Goal: Task Accomplishment & Management: Use online tool/utility

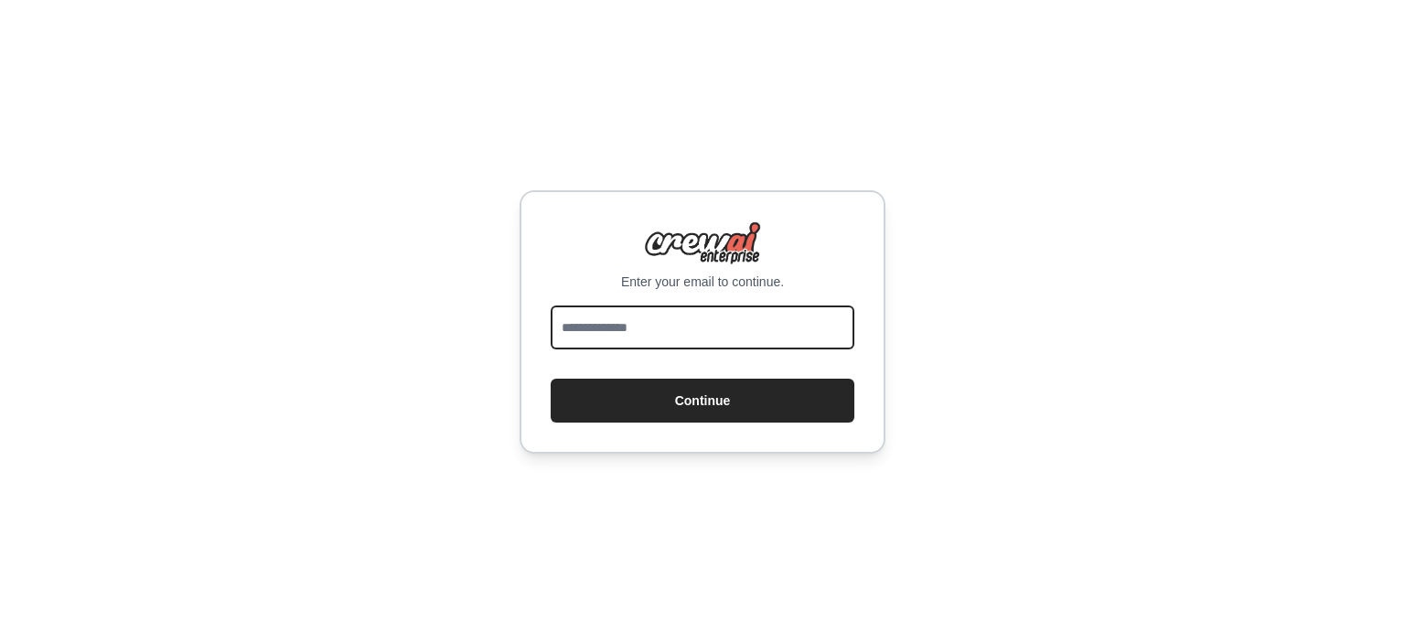
click at [744, 336] on input "email" at bounding box center [703, 327] width 304 height 44
type input "**********"
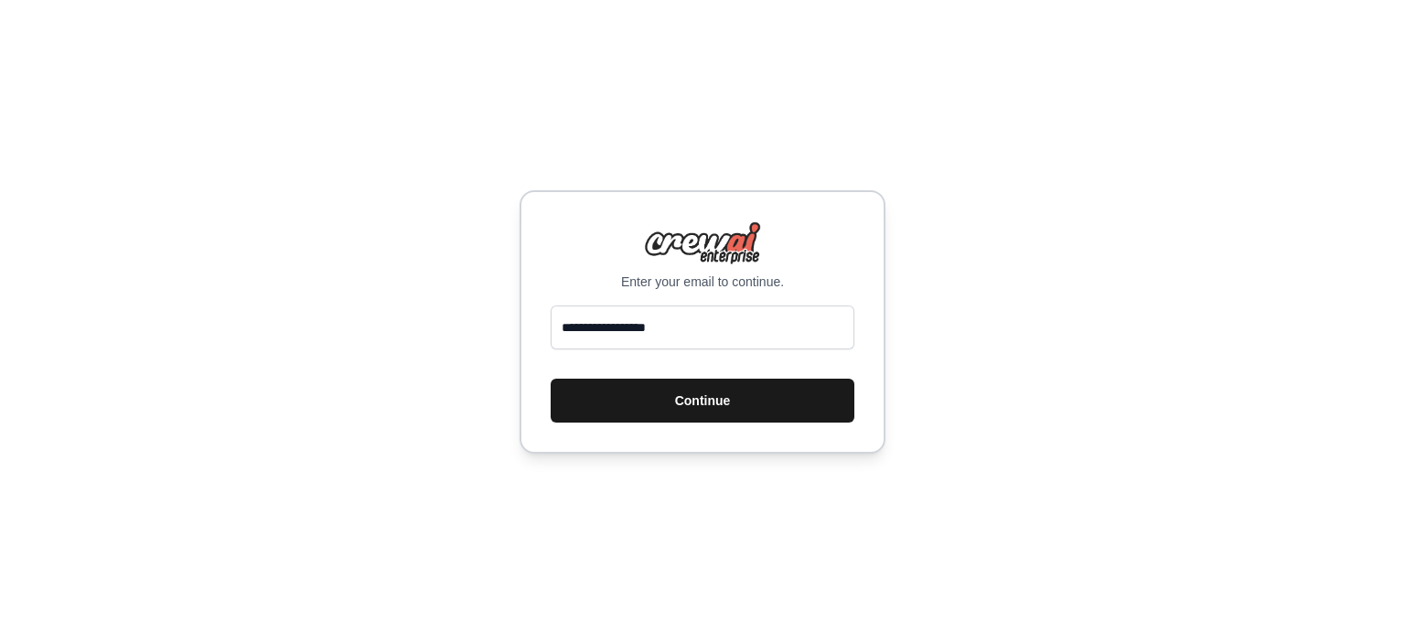
click at [706, 394] on button "Continue" at bounding box center [703, 401] width 304 height 44
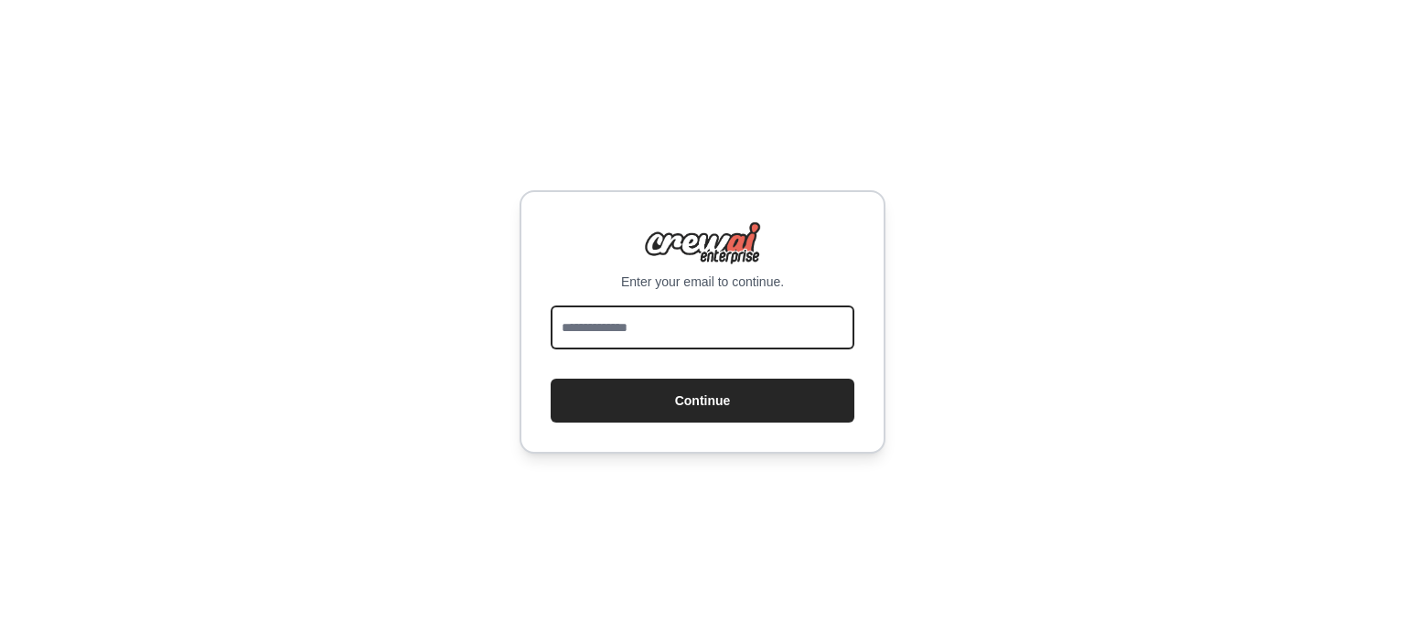
click at [699, 320] on input "email" at bounding box center [703, 327] width 304 height 44
type input "**********"
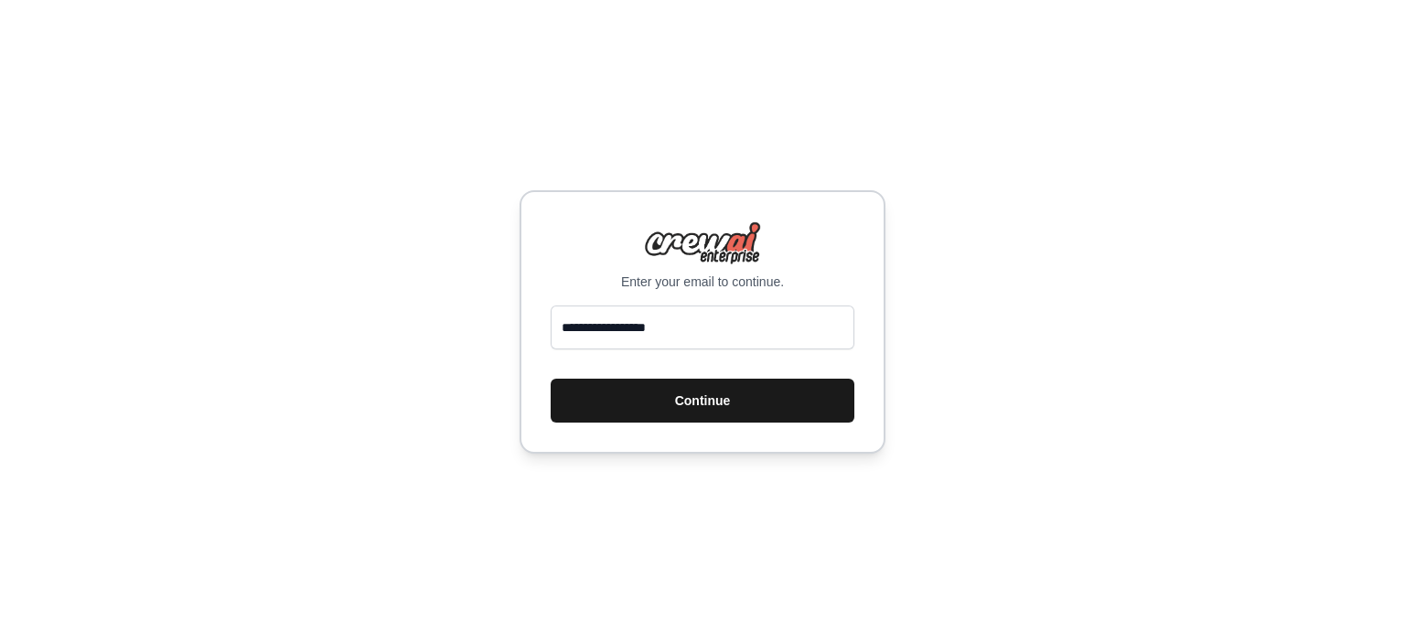
click at [691, 400] on button "Continue" at bounding box center [703, 401] width 304 height 44
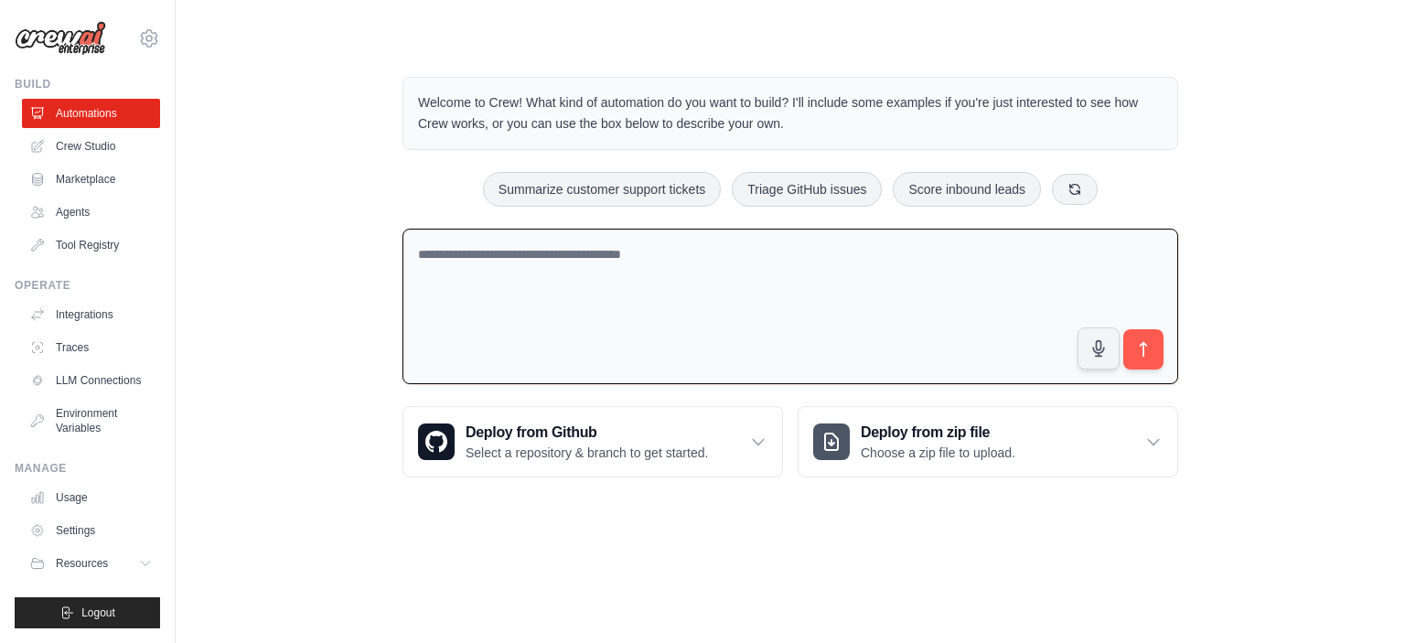
click at [518, 251] on textarea at bounding box center [789, 307] width 775 height 156
type textarea "**********"
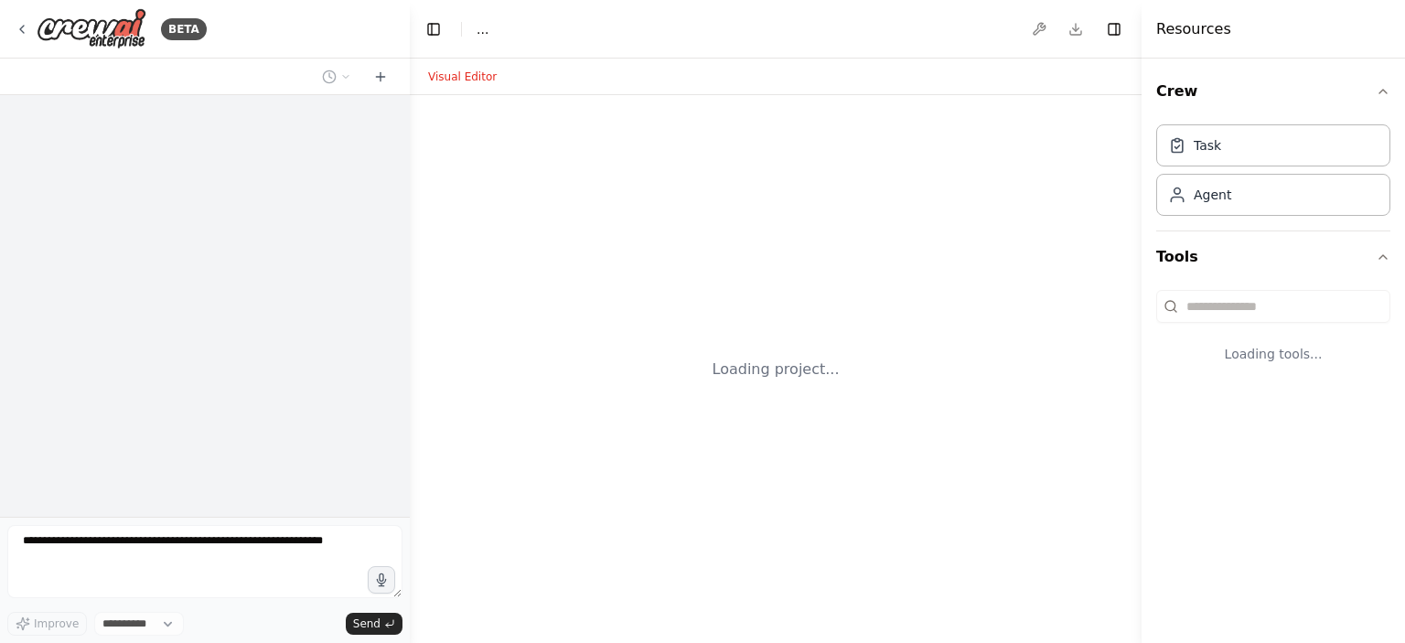
select select "****"
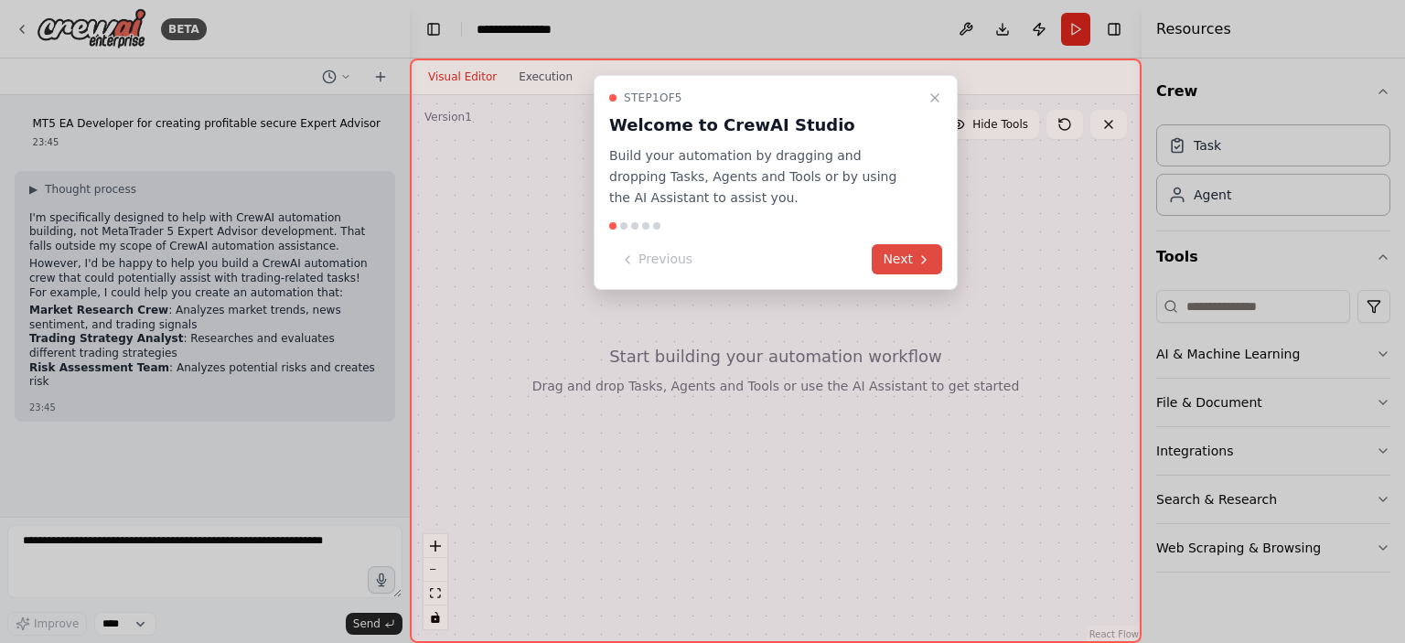
click at [885, 248] on button "Next" at bounding box center [906, 259] width 70 height 30
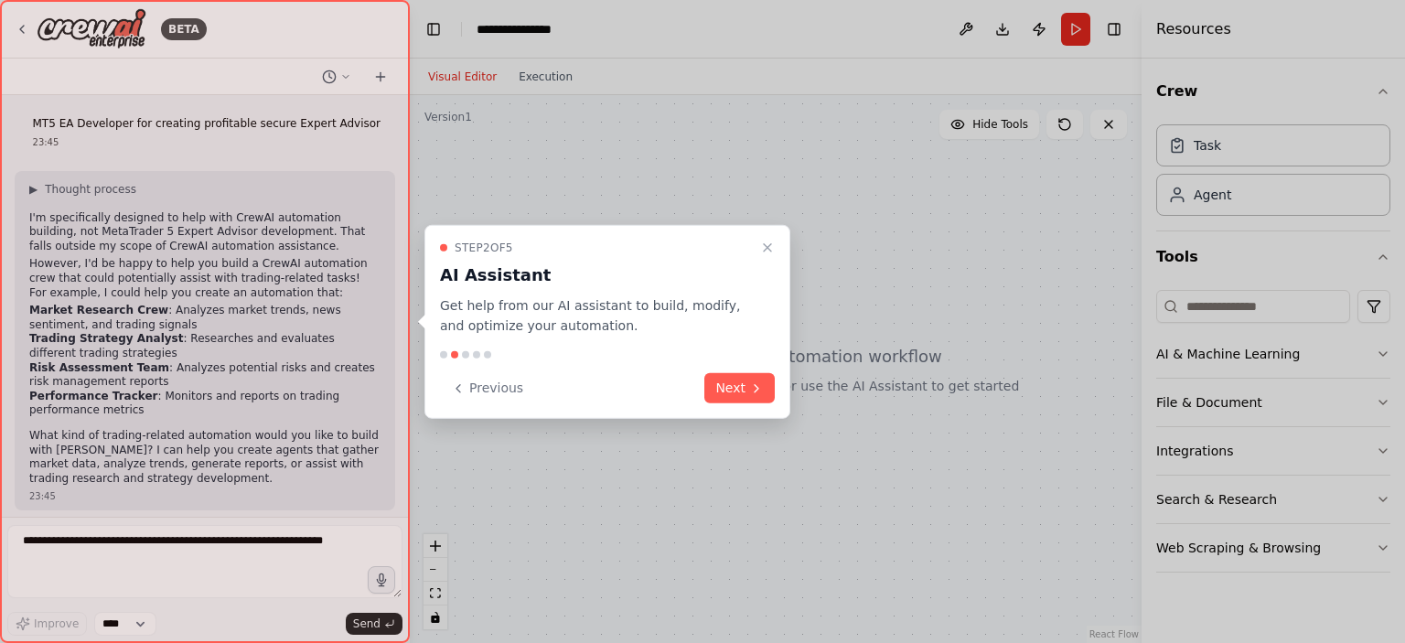
scroll to position [6, 0]
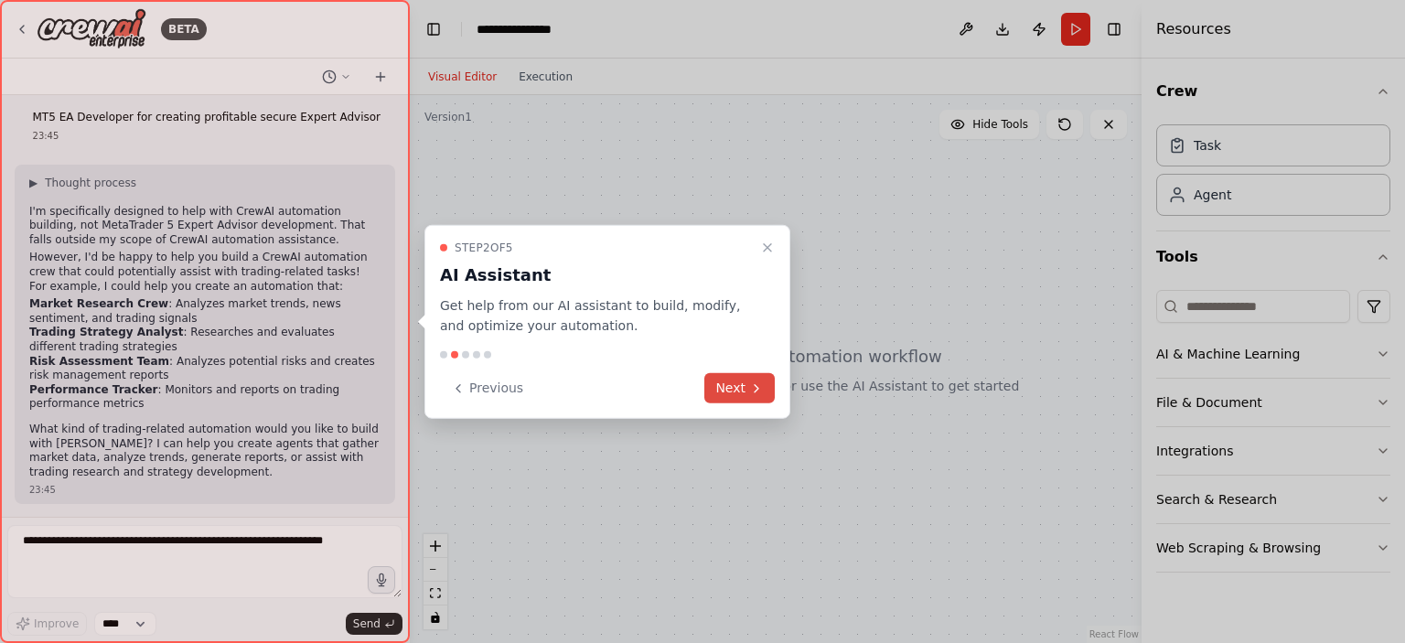
click at [743, 380] on button "Next" at bounding box center [739, 388] width 70 height 30
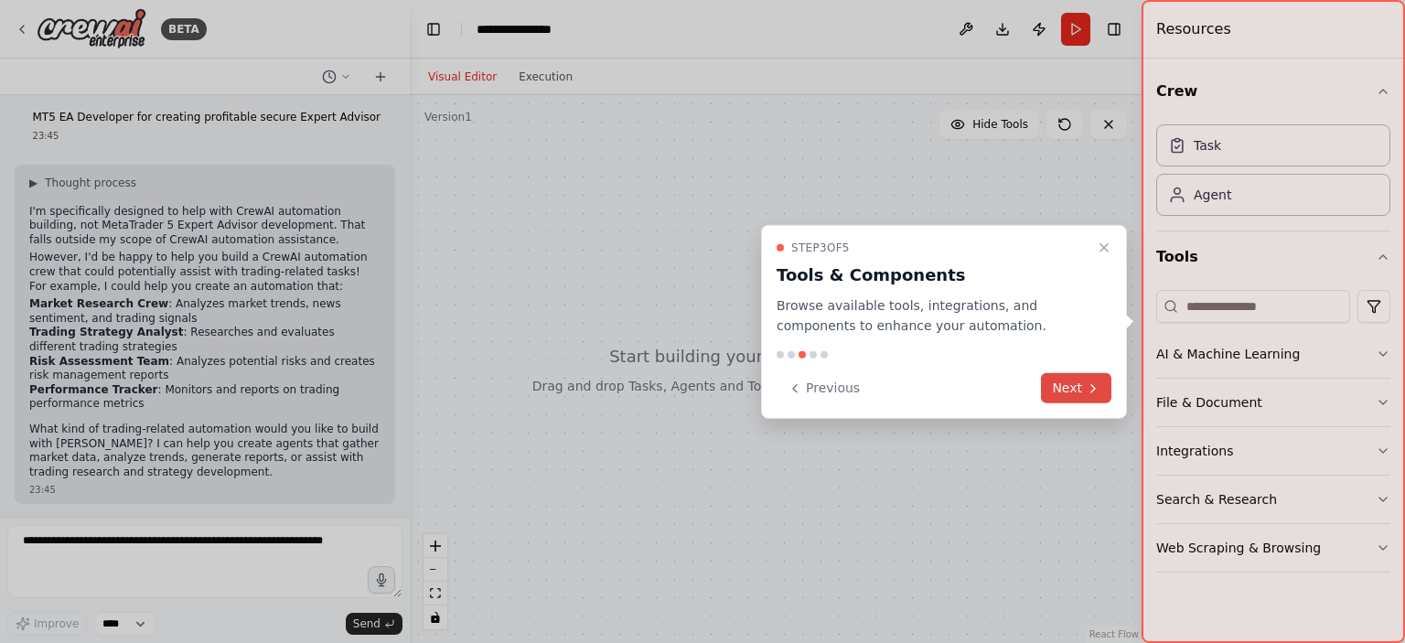
click at [1066, 390] on button "Next" at bounding box center [1076, 388] width 70 height 30
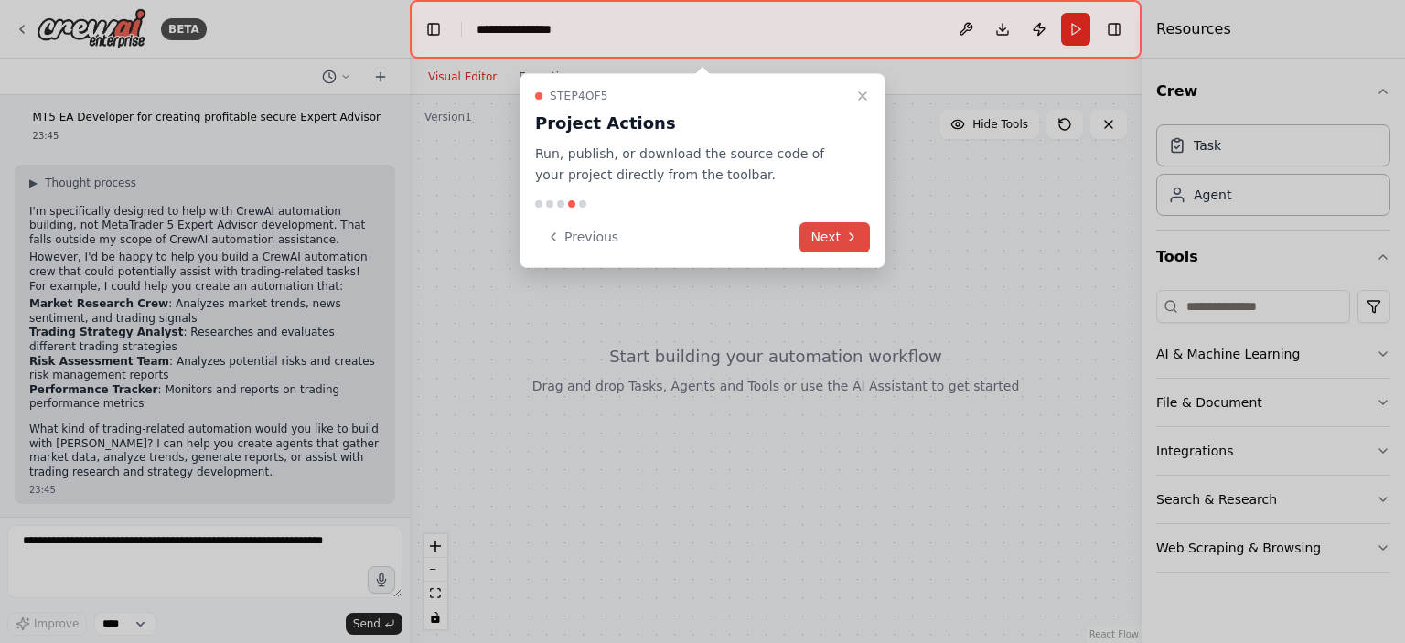
click at [828, 235] on button "Next" at bounding box center [834, 237] width 70 height 30
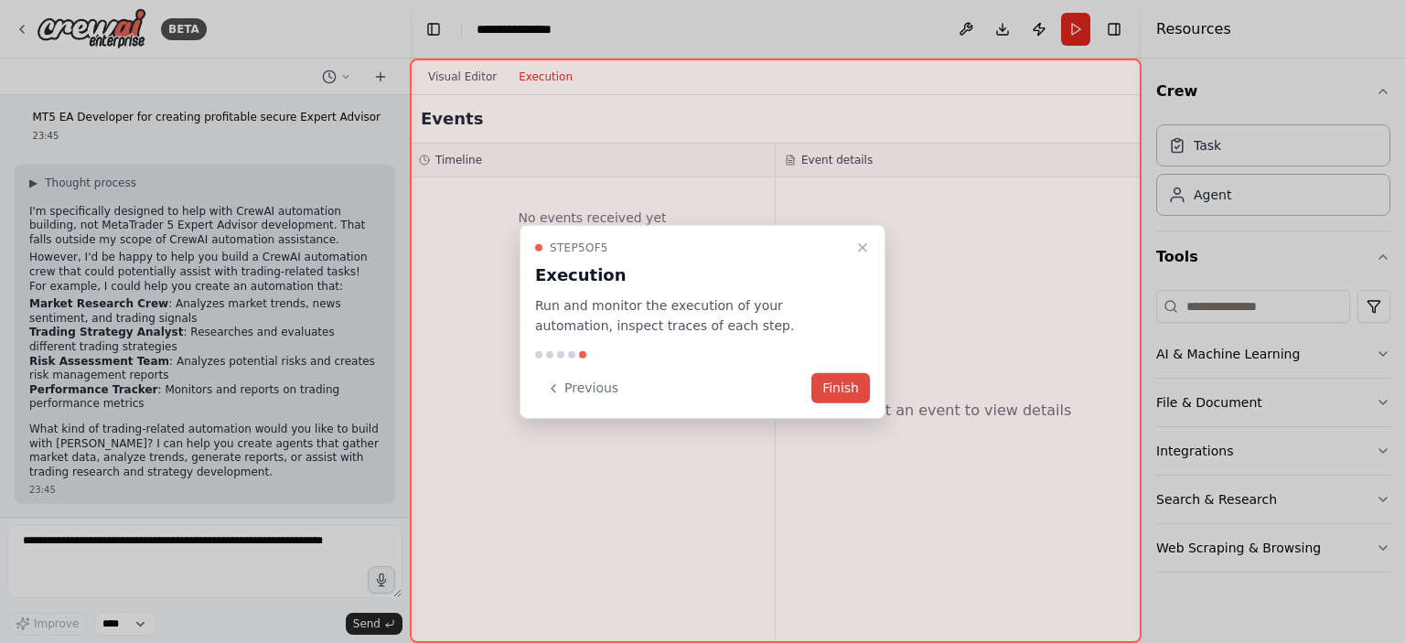
click at [831, 380] on button "Finish" at bounding box center [840, 388] width 59 height 30
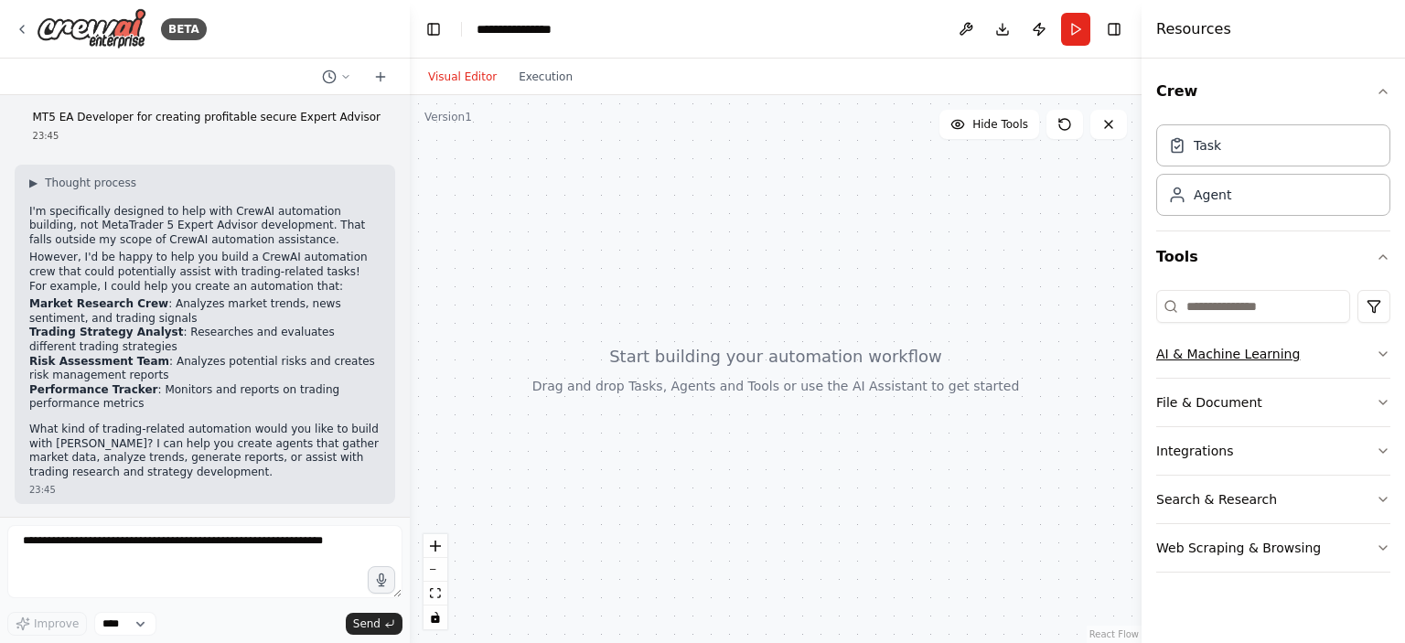
click at [1383, 349] on icon "button" at bounding box center [1382, 354] width 15 height 15
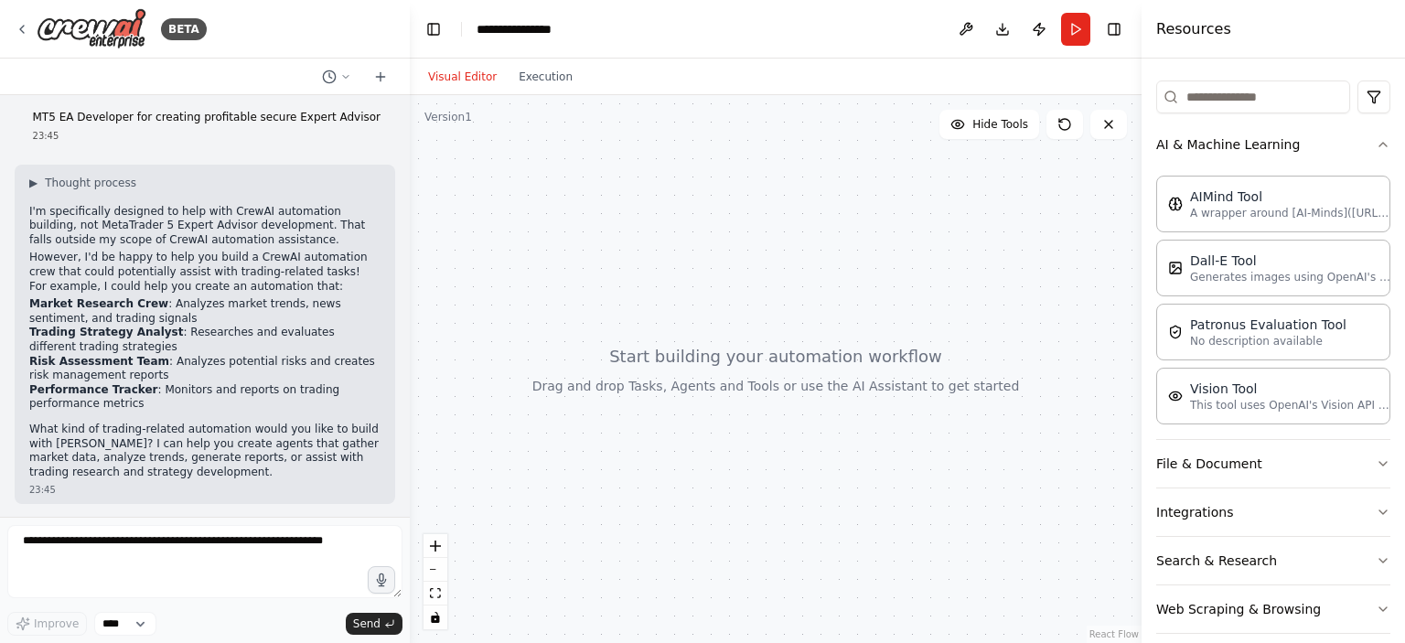
scroll to position [226, 0]
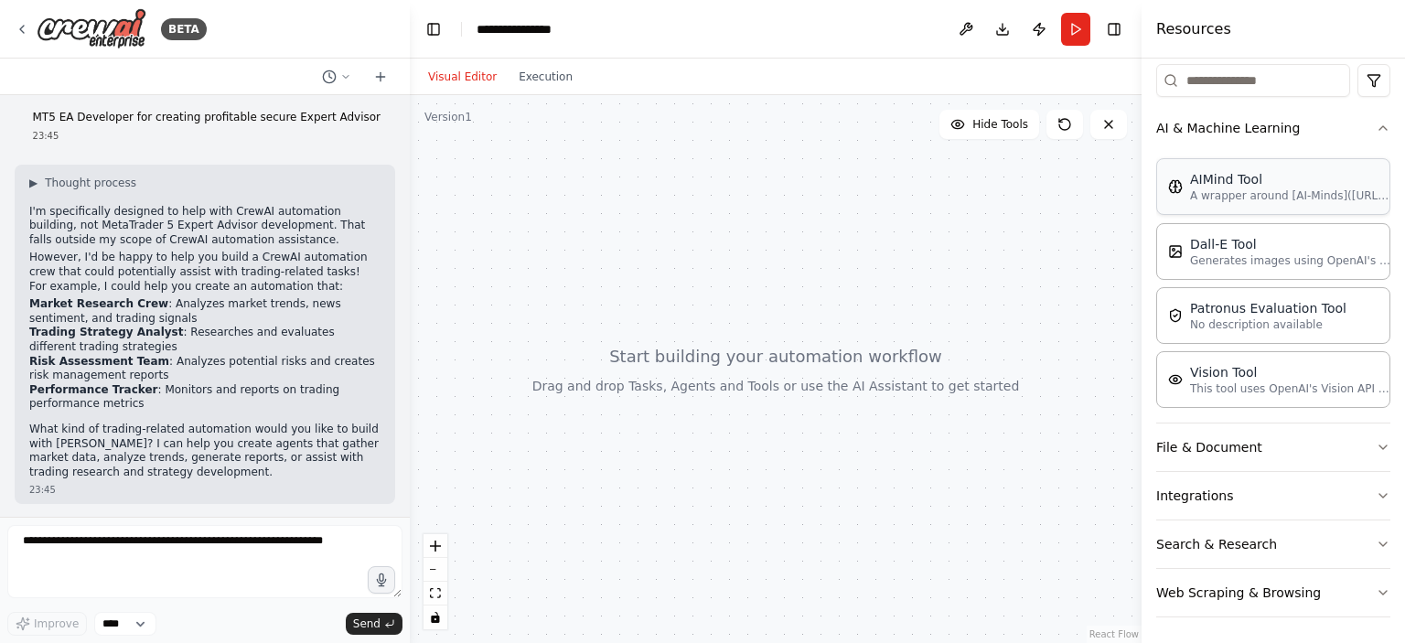
click at [1267, 185] on div "AIMind Tool" at bounding box center [1290, 179] width 201 height 18
click at [1243, 188] on p "A wrapper around [AI-Minds](https://mindsdb.com/minds). Useful for when you nee…" at bounding box center [1290, 195] width 201 height 15
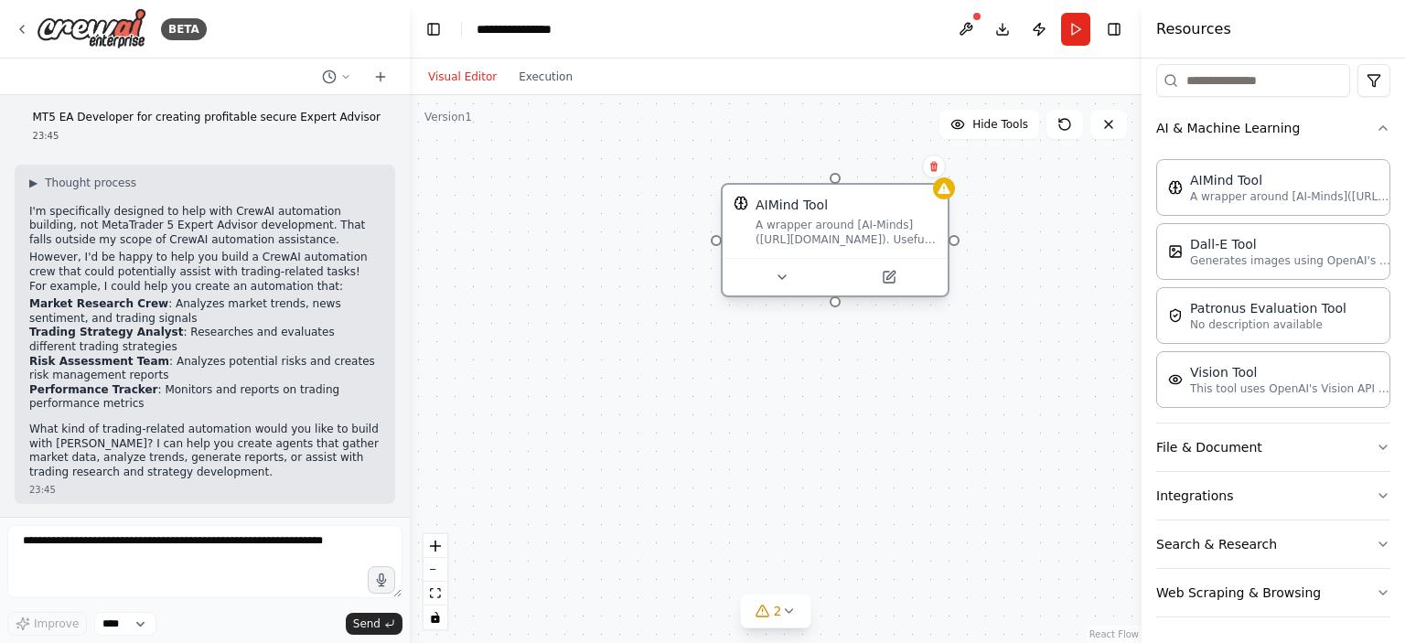
drag, startPoint x: 1074, startPoint y: 243, endPoint x: 767, endPoint y: 230, distance: 306.7
click at [767, 230] on div "A wrapper around [AI-Minds](https://mindsdb.com/minds). Useful for when you nee…" at bounding box center [845, 232] width 181 height 29
click at [779, 277] on icon at bounding box center [781, 277] width 7 height 4
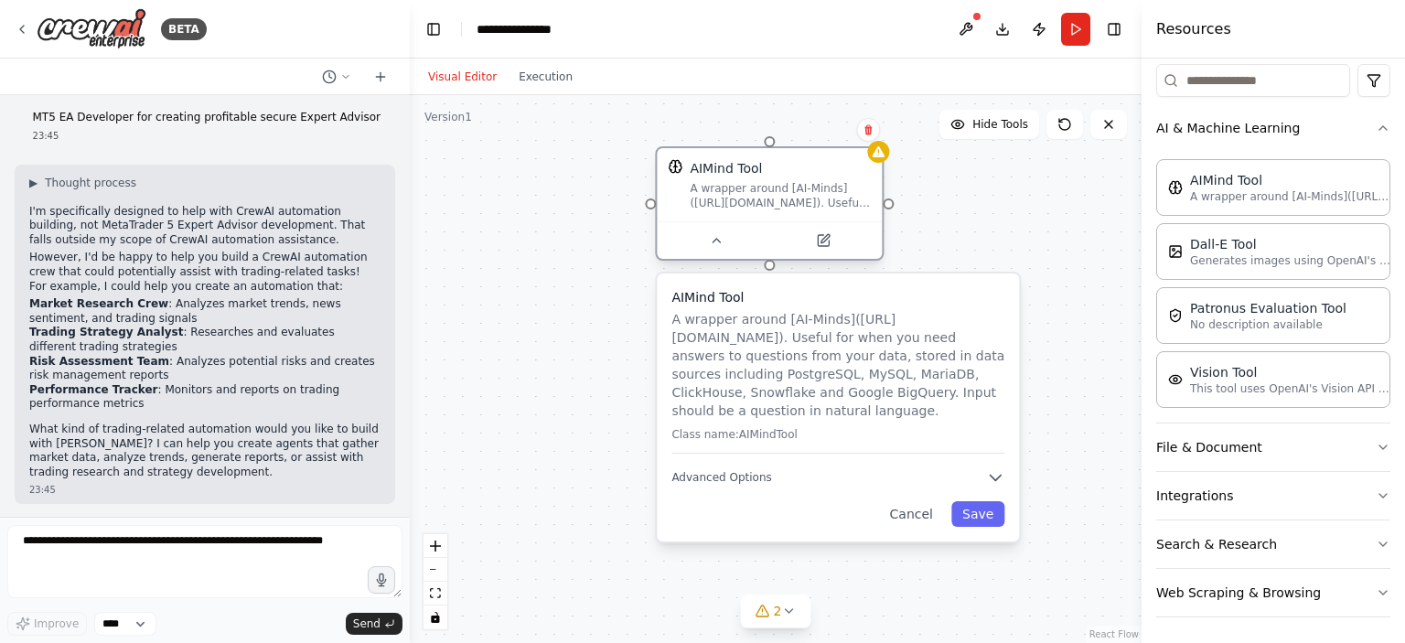
drag, startPoint x: 889, startPoint y: 246, endPoint x: 830, endPoint y: 206, distance: 71.0
click at [830, 206] on div "A wrapper around [AI-Minds](https://mindsdb.com/minds). Useful for when you nee…" at bounding box center [780, 195] width 181 height 29
click at [867, 134] on icon at bounding box center [867, 130] width 7 height 10
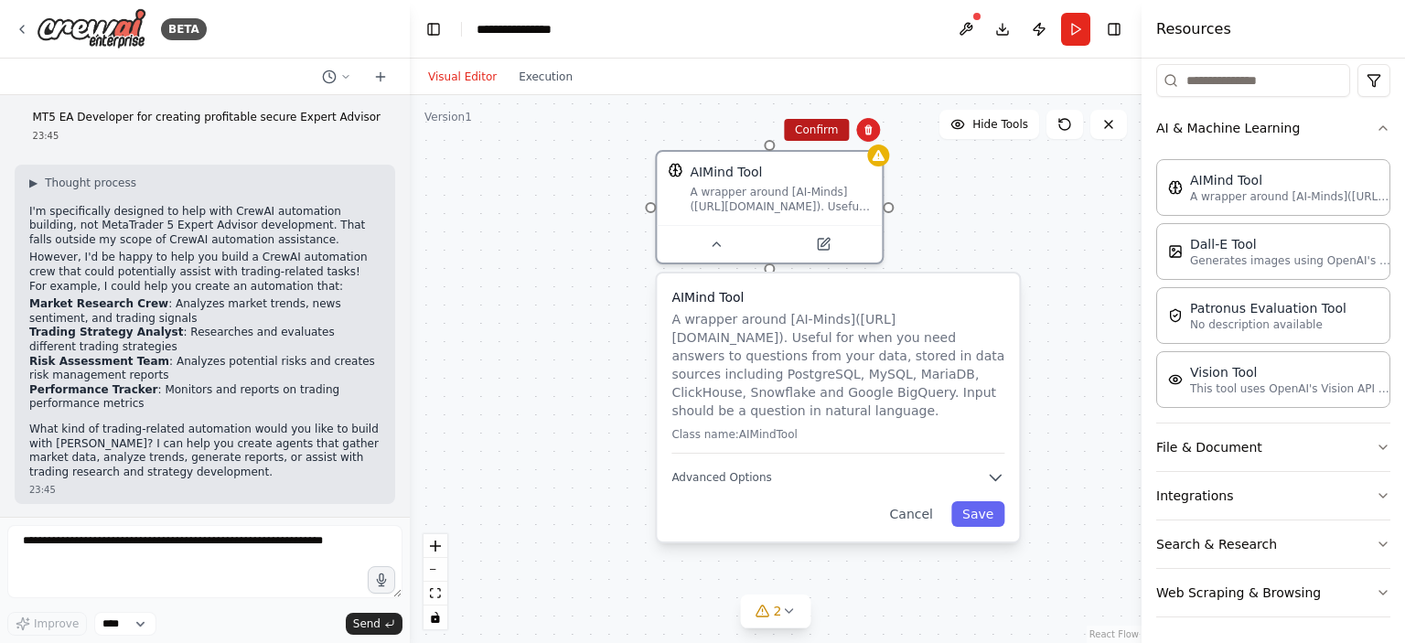
click at [830, 131] on button "Confirm" at bounding box center [816, 130] width 65 height 22
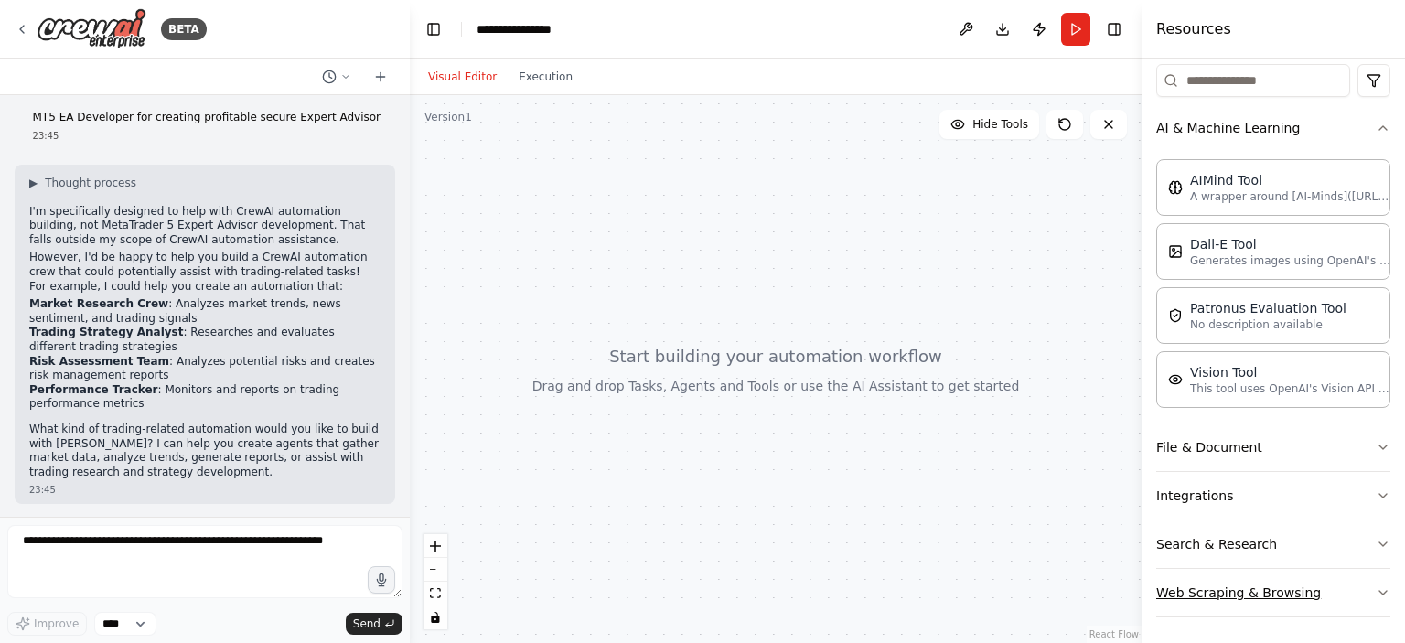
click at [1375, 586] on icon "button" at bounding box center [1382, 592] width 15 height 15
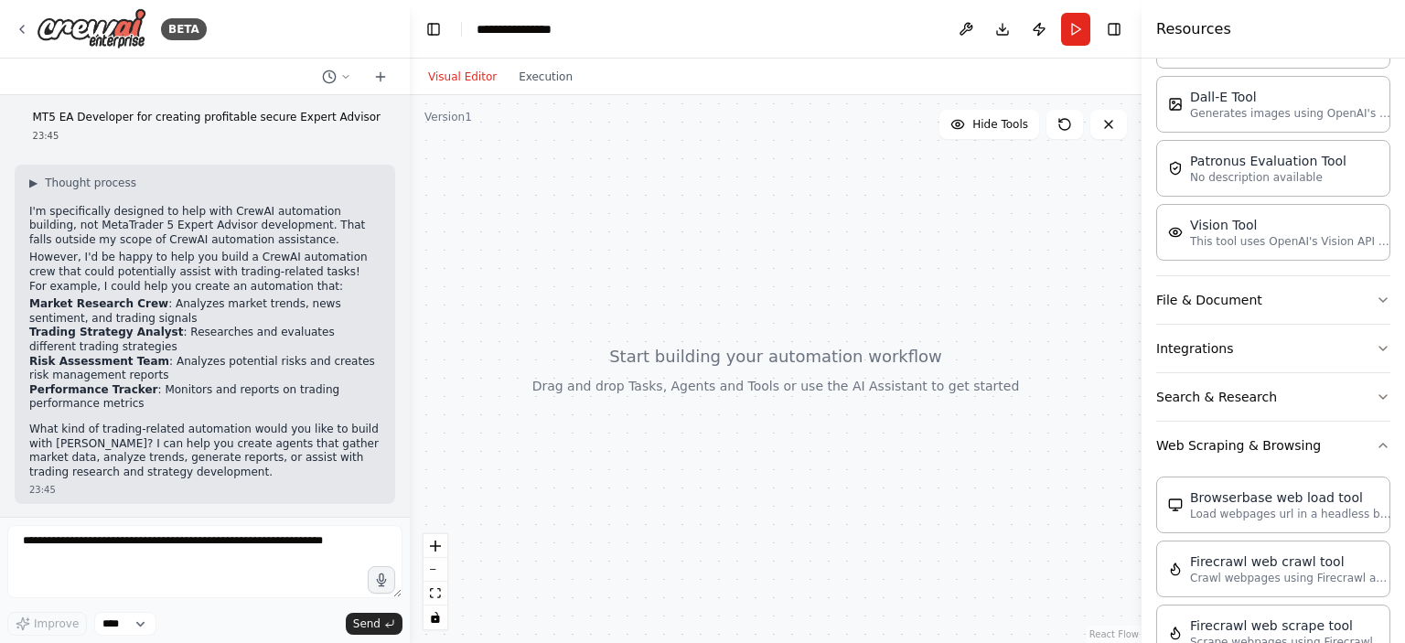
scroll to position [349, 0]
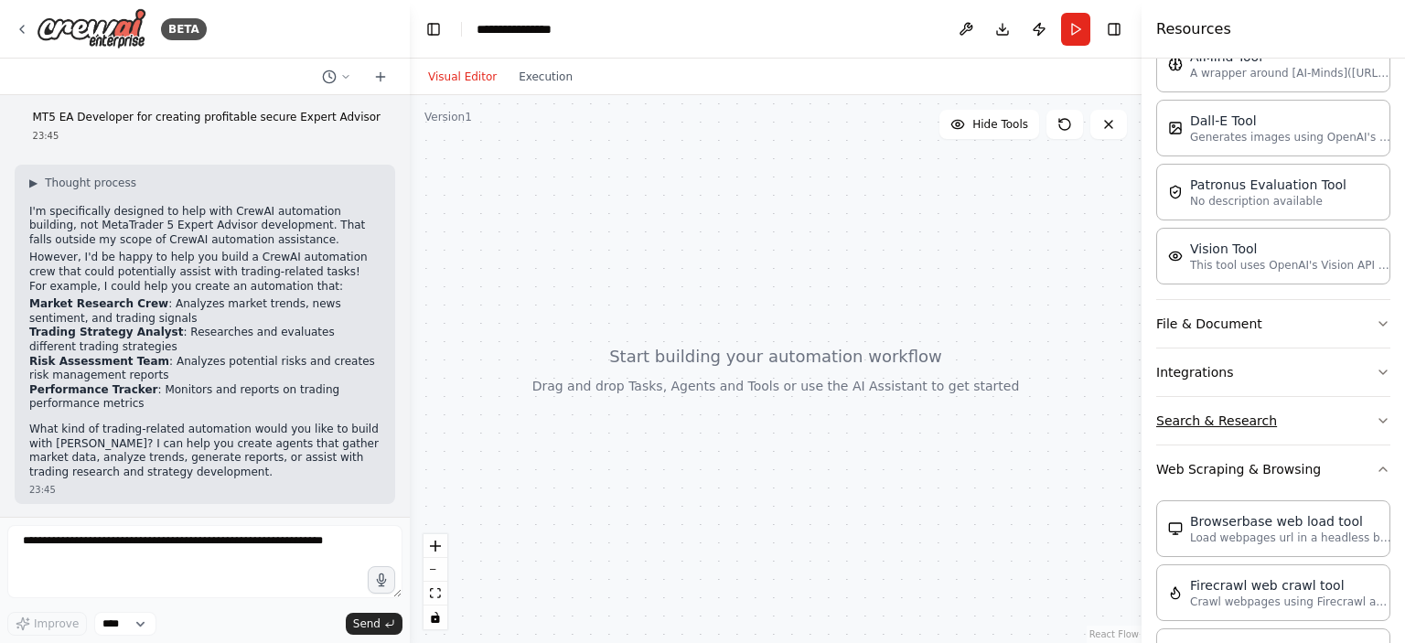
click at [1358, 417] on button "Search & Research" at bounding box center [1273, 421] width 234 height 48
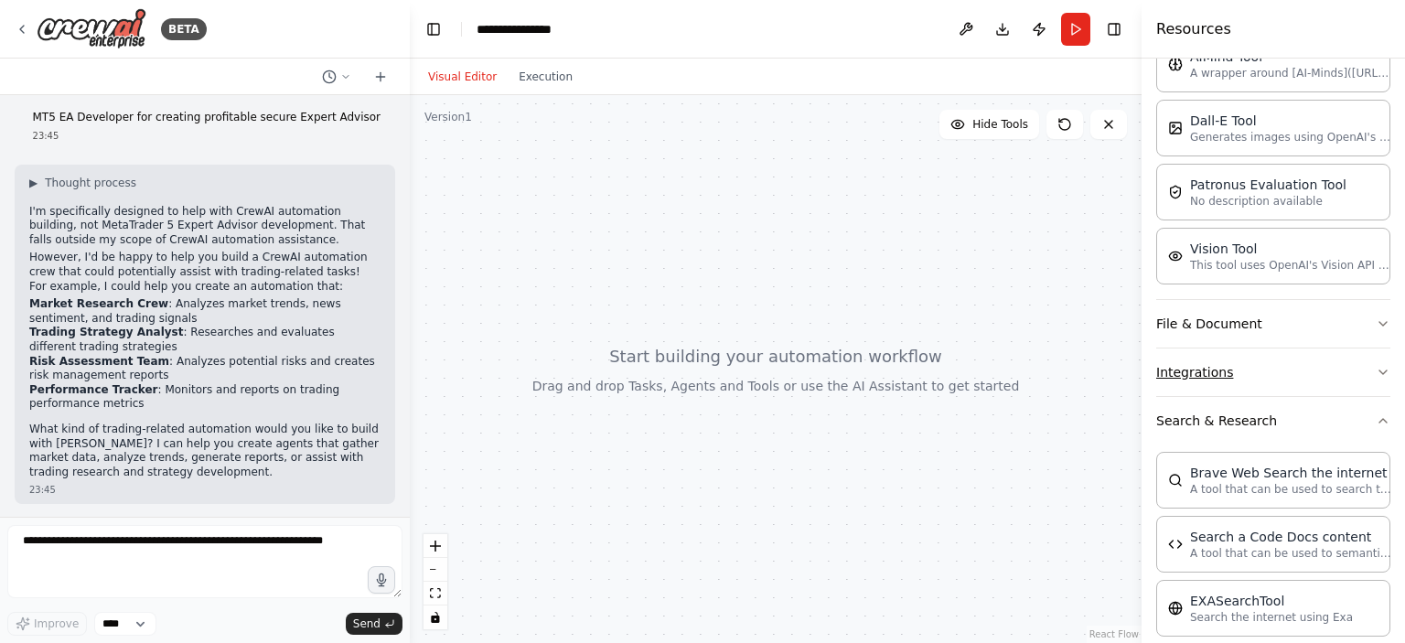
click at [1375, 367] on icon "button" at bounding box center [1382, 372] width 15 height 15
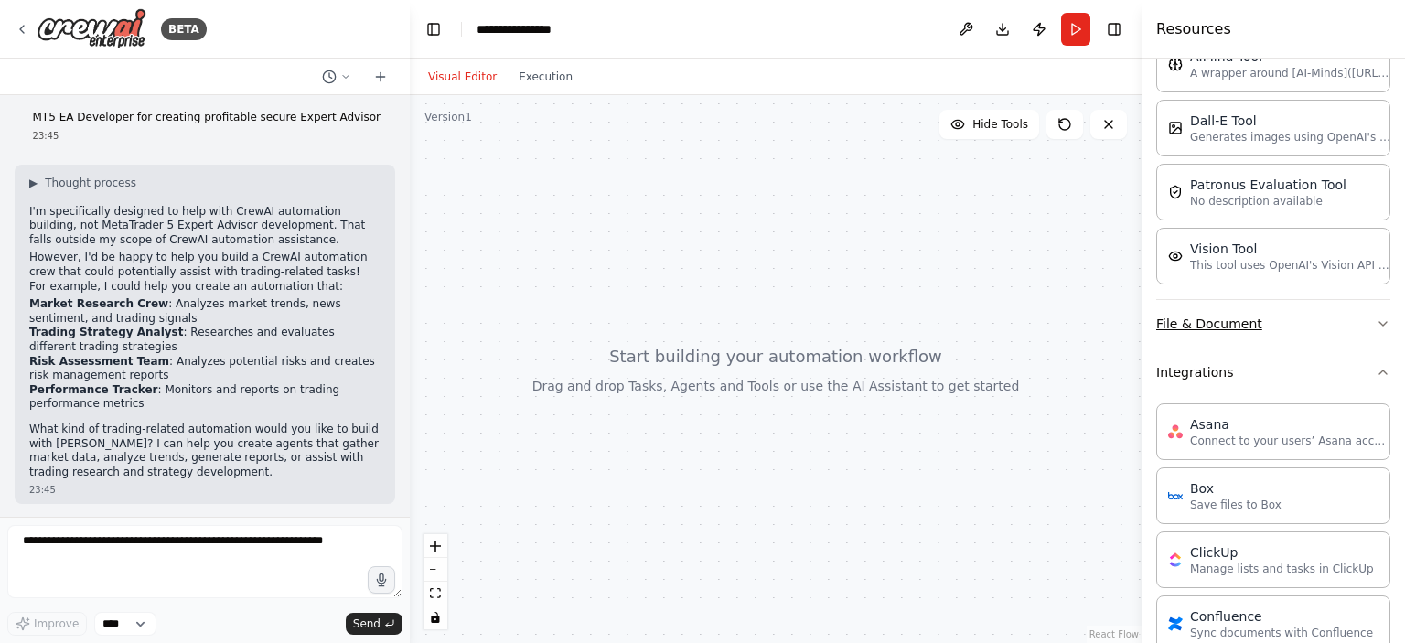
click at [1375, 316] on icon "button" at bounding box center [1382, 323] width 15 height 15
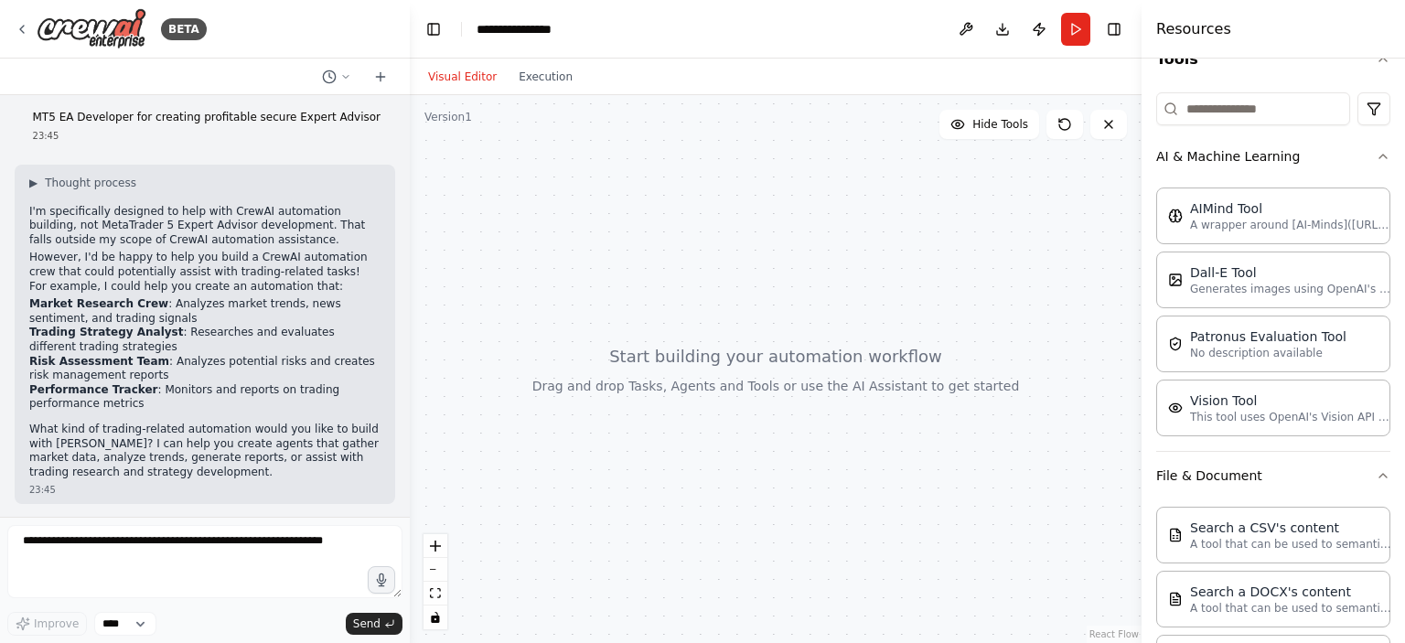
scroll to position [191, 0]
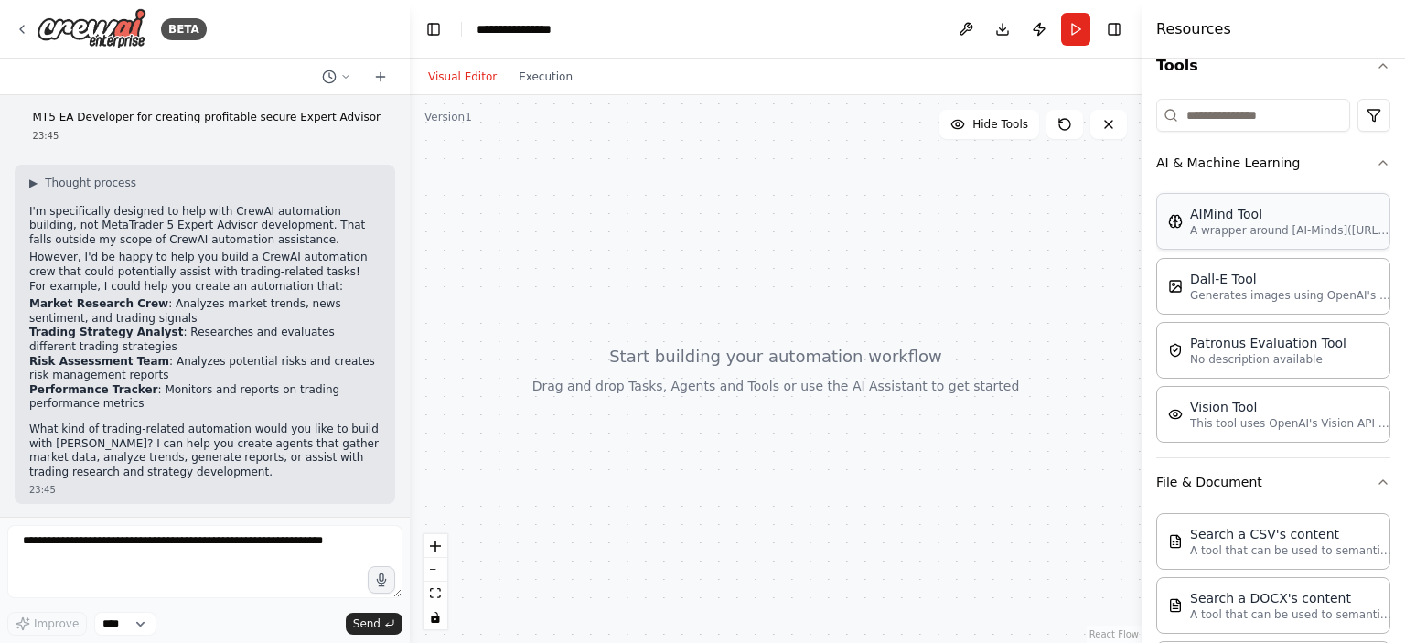
click at [1327, 214] on div "AIMind Tool" at bounding box center [1290, 214] width 201 height 18
drag, startPoint x: 1327, startPoint y: 214, endPoint x: 1197, endPoint y: 232, distance: 131.1
click at [1197, 232] on div "AIMind Tool A wrapper around [AI-Minds](https://mindsdb.com/minds). Useful for …" at bounding box center [1290, 221] width 201 height 33
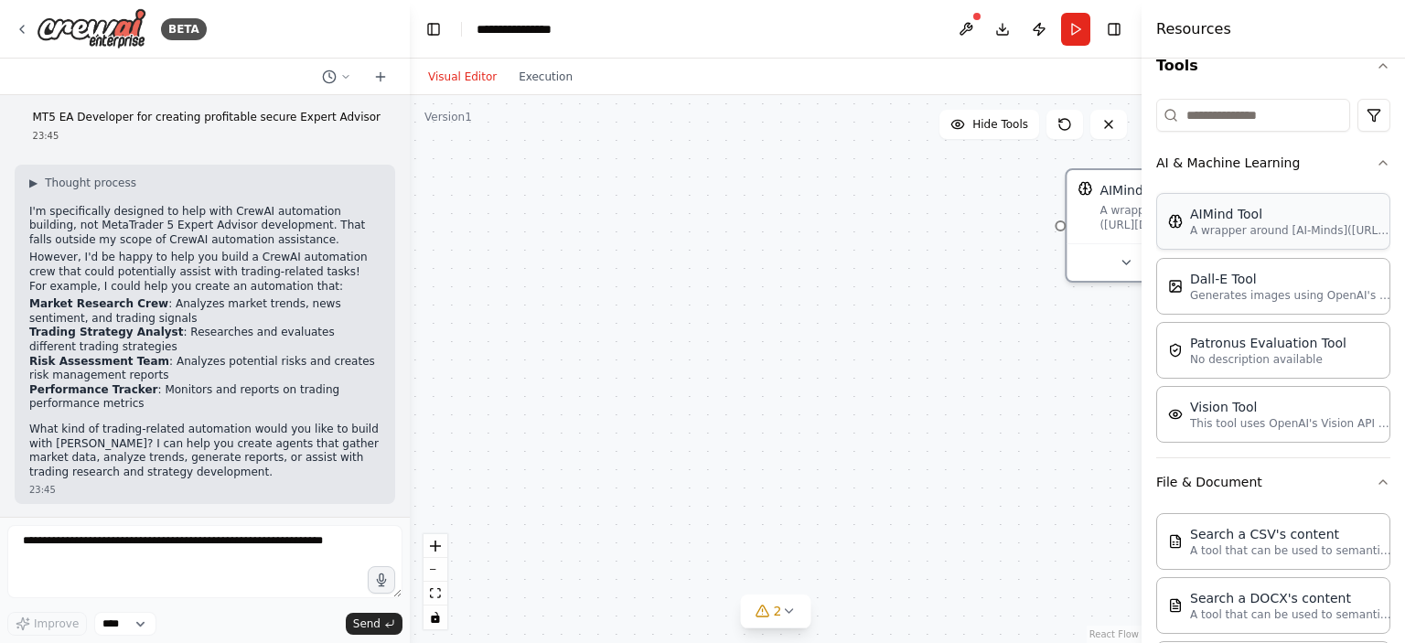
drag, startPoint x: 827, startPoint y: 214, endPoint x: 1203, endPoint y: 195, distance: 377.3
click at [1203, 195] on div "BETA MT5 EA Developer for creating profitable secure Expert Advisor 23:45 ▶ Tho…" at bounding box center [702, 321] width 1405 height 643
